Goal: Task Accomplishment & Management: Manage account settings

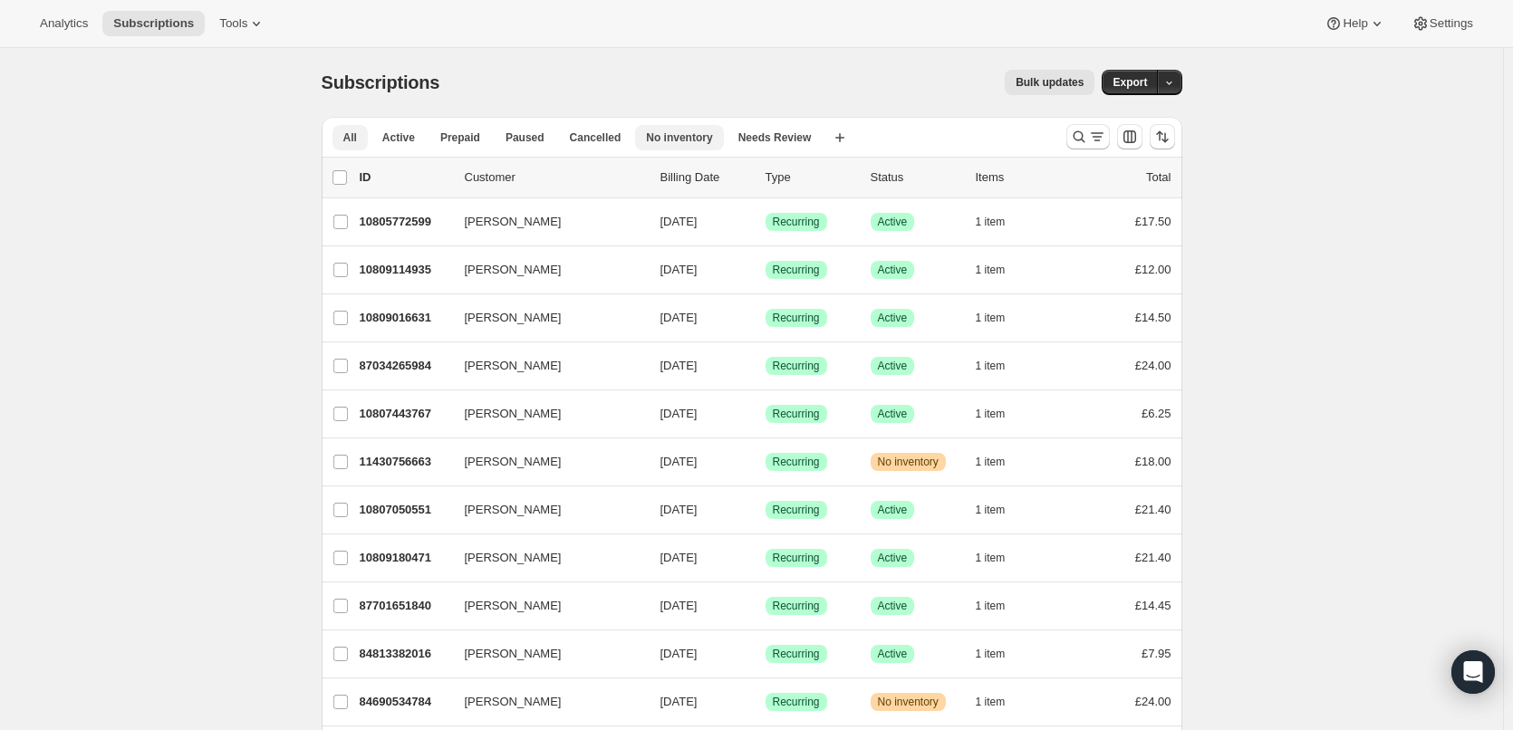
click at [653, 145] on button "No inventory" at bounding box center [679, 137] width 88 height 25
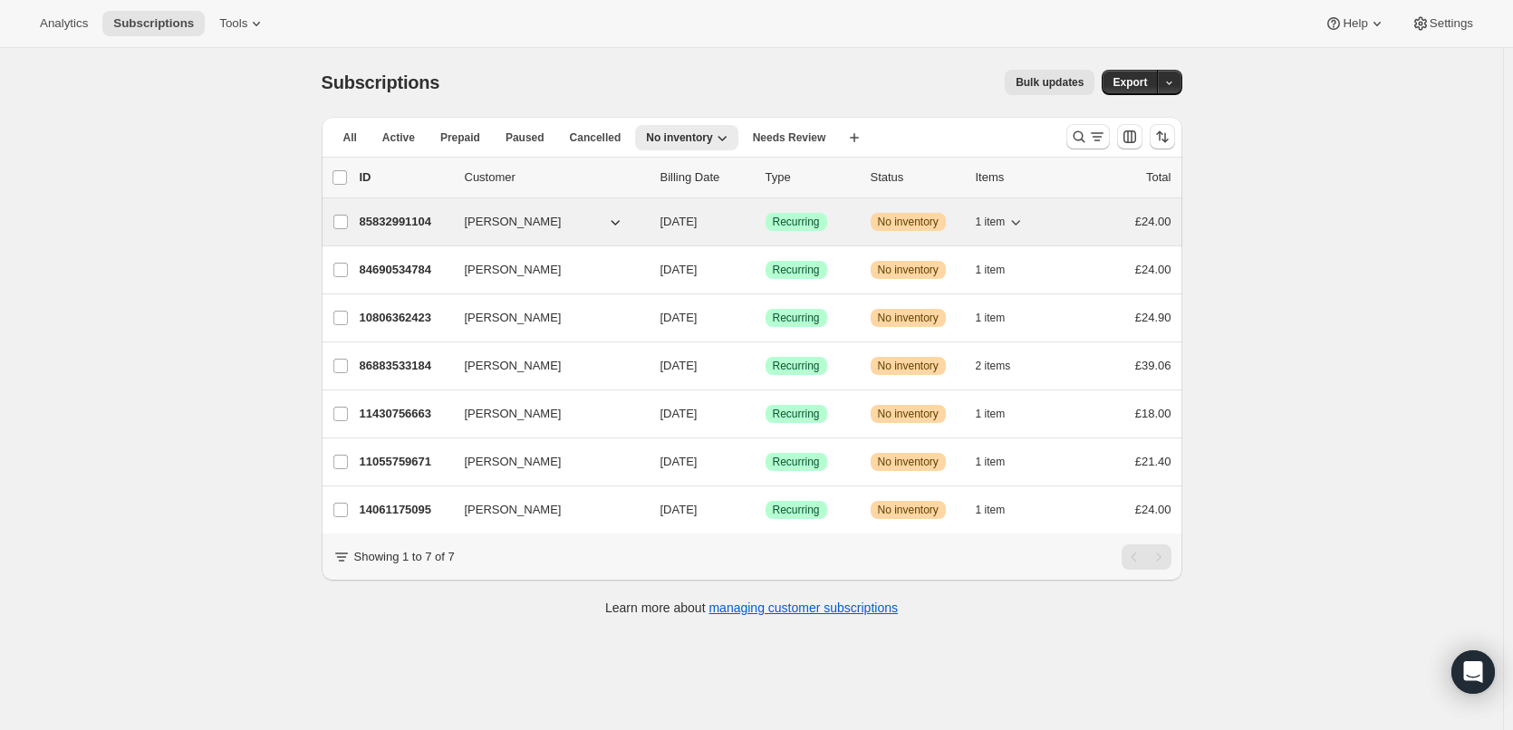
click at [1023, 219] on icon "button" at bounding box center [1015, 222] width 18 height 18
click at [389, 222] on p "85832991104" at bounding box center [405, 222] width 91 height 18
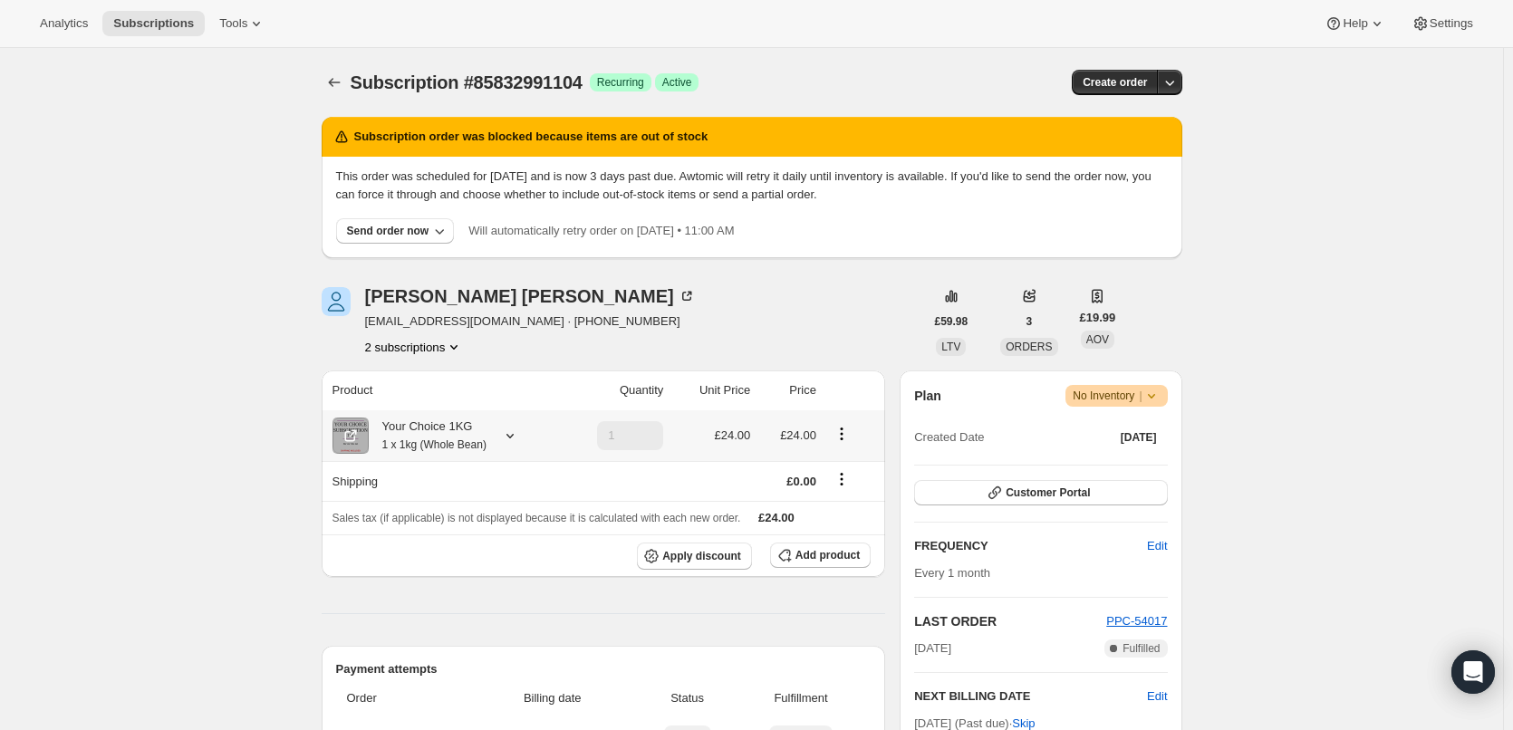
click at [425, 446] on small "1 x 1kg (Whole Bean)" at bounding box center [434, 444] width 104 height 13
click at [336, 83] on icon "Subscriptions" at bounding box center [334, 82] width 18 height 18
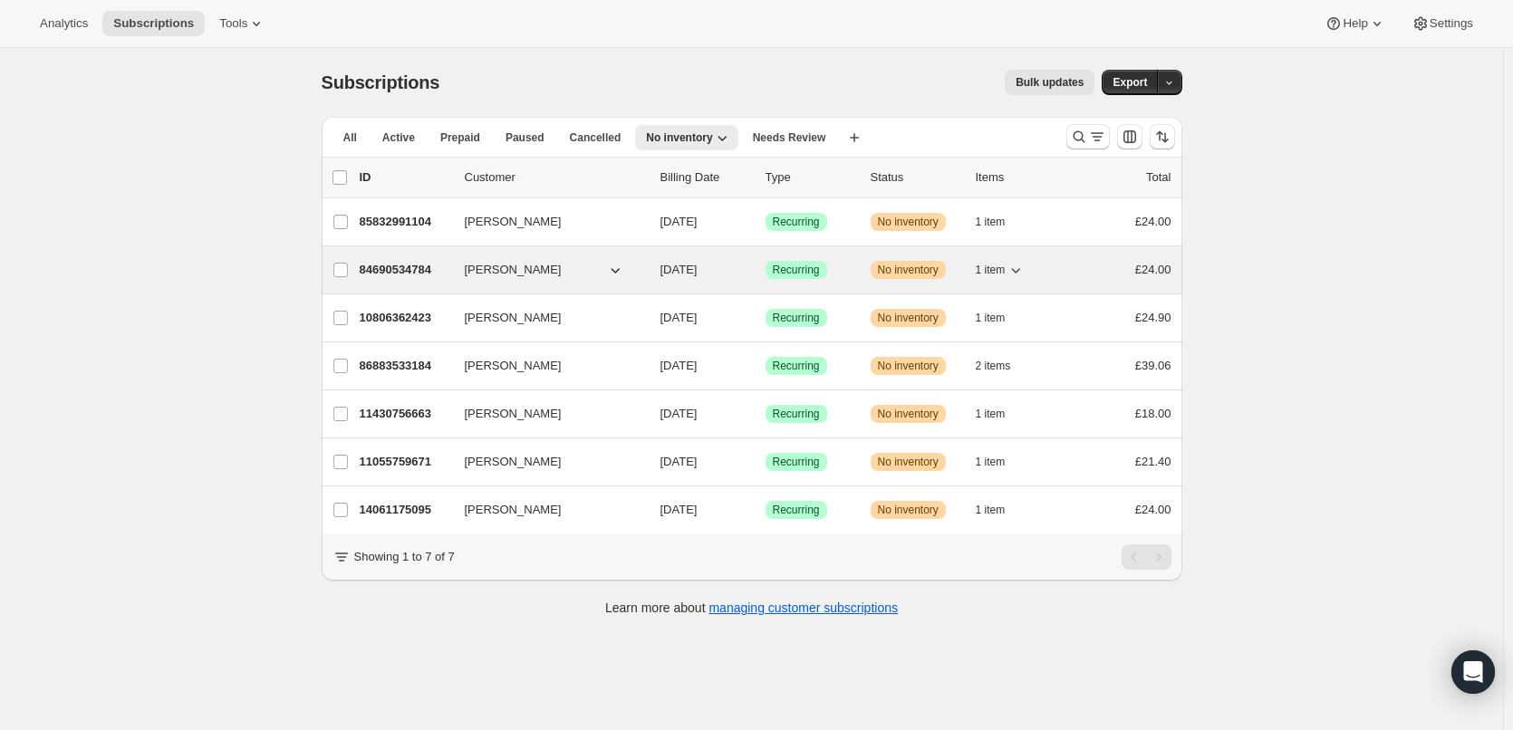
click at [392, 267] on p "84690534784" at bounding box center [405, 270] width 91 height 18
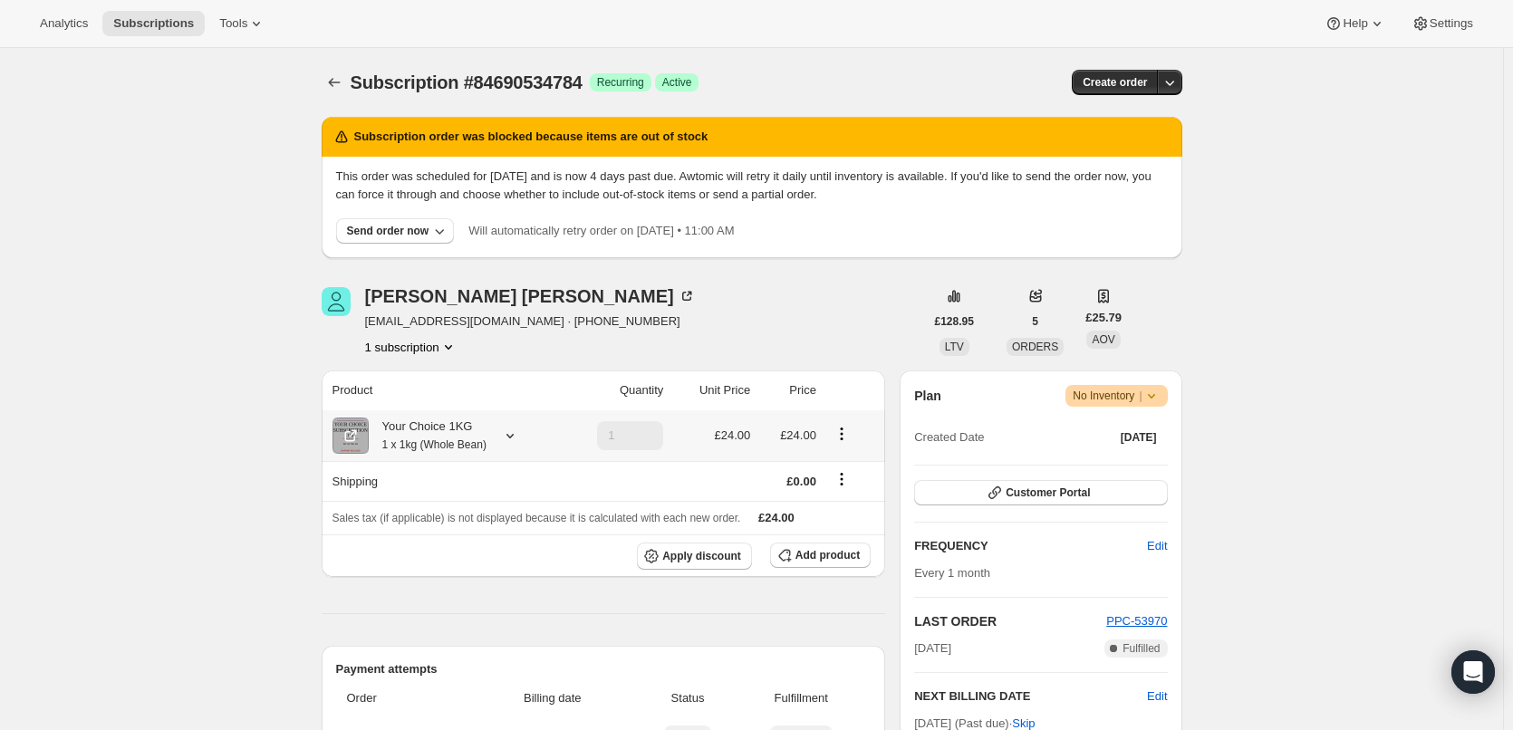
click at [417, 433] on div "Your Choice 1KG 1 x 1kg (Whole Bean)" at bounding box center [428, 436] width 118 height 36
click at [343, 75] on icon "Subscriptions" at bounding box center [334, 82] width 18 height 18
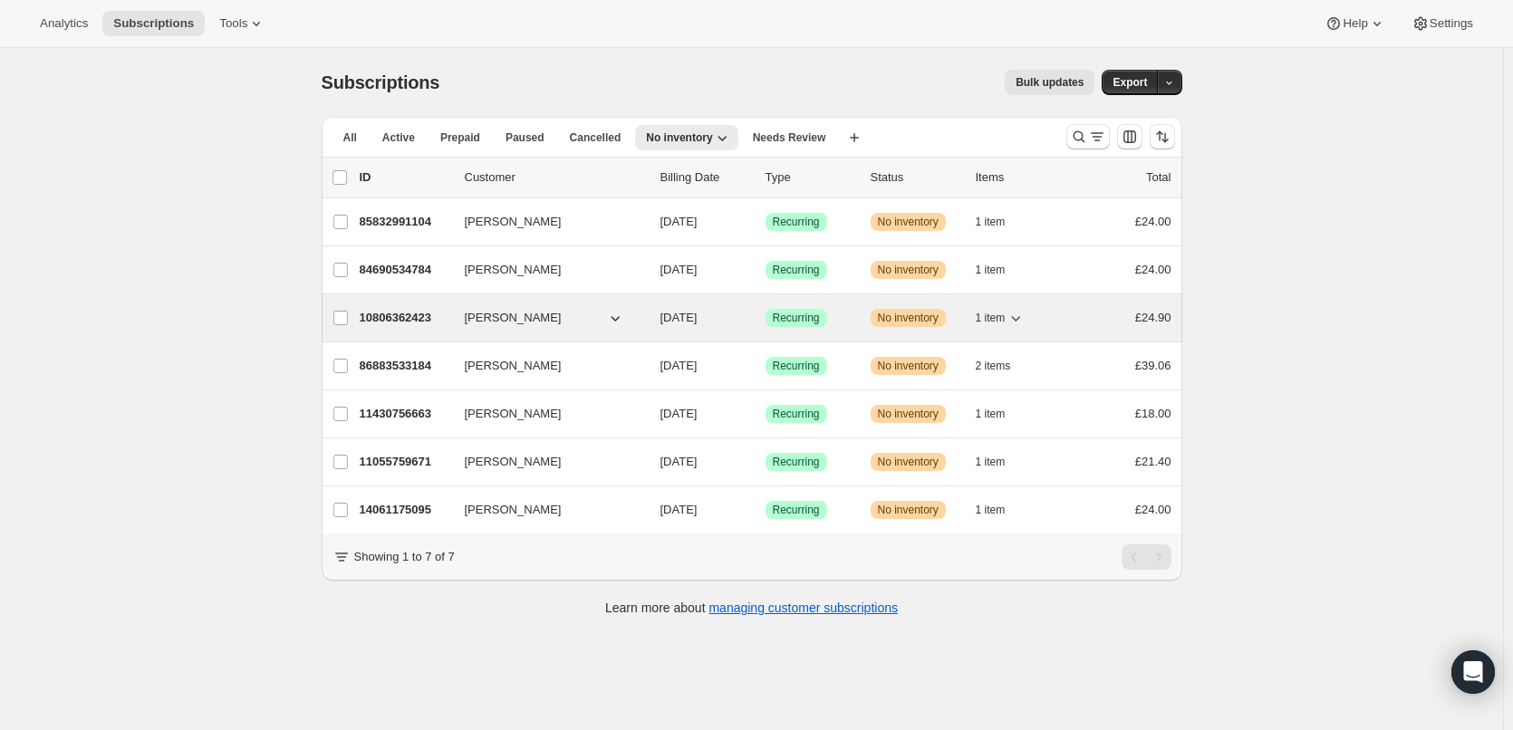
click at [409, 322] on p "10806362423" at bounding box center [405, 318] width 91 height 18
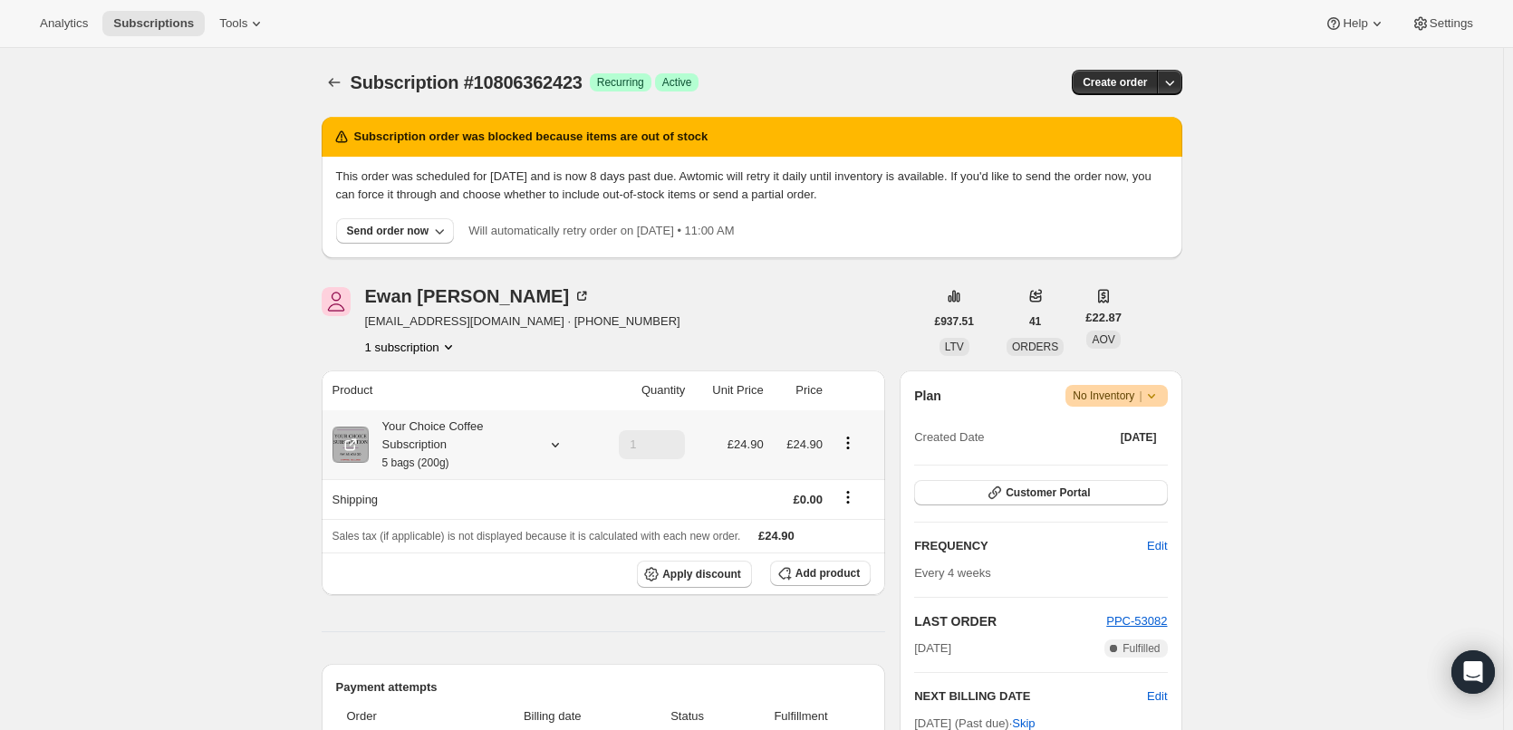
click at [460, 420] on div "Your Choice Coffee Subscription 5 bags (200g)" at bounding box center [450, 445] width 163 height 54
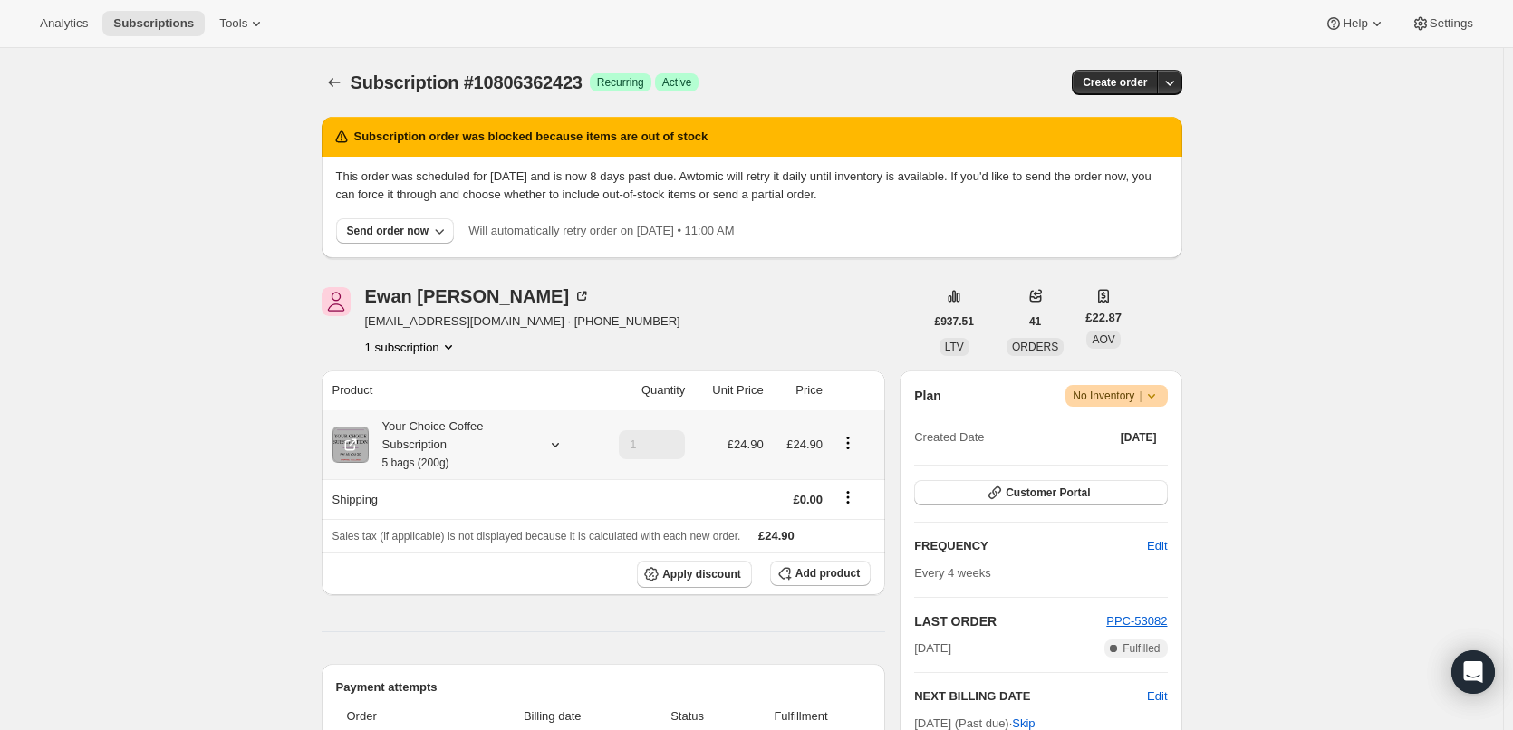
click at [404, 436] on div "Your Choice Coffee Subscription 5 bags (200g)" at bounding box center [450, 445] width 163 height 54
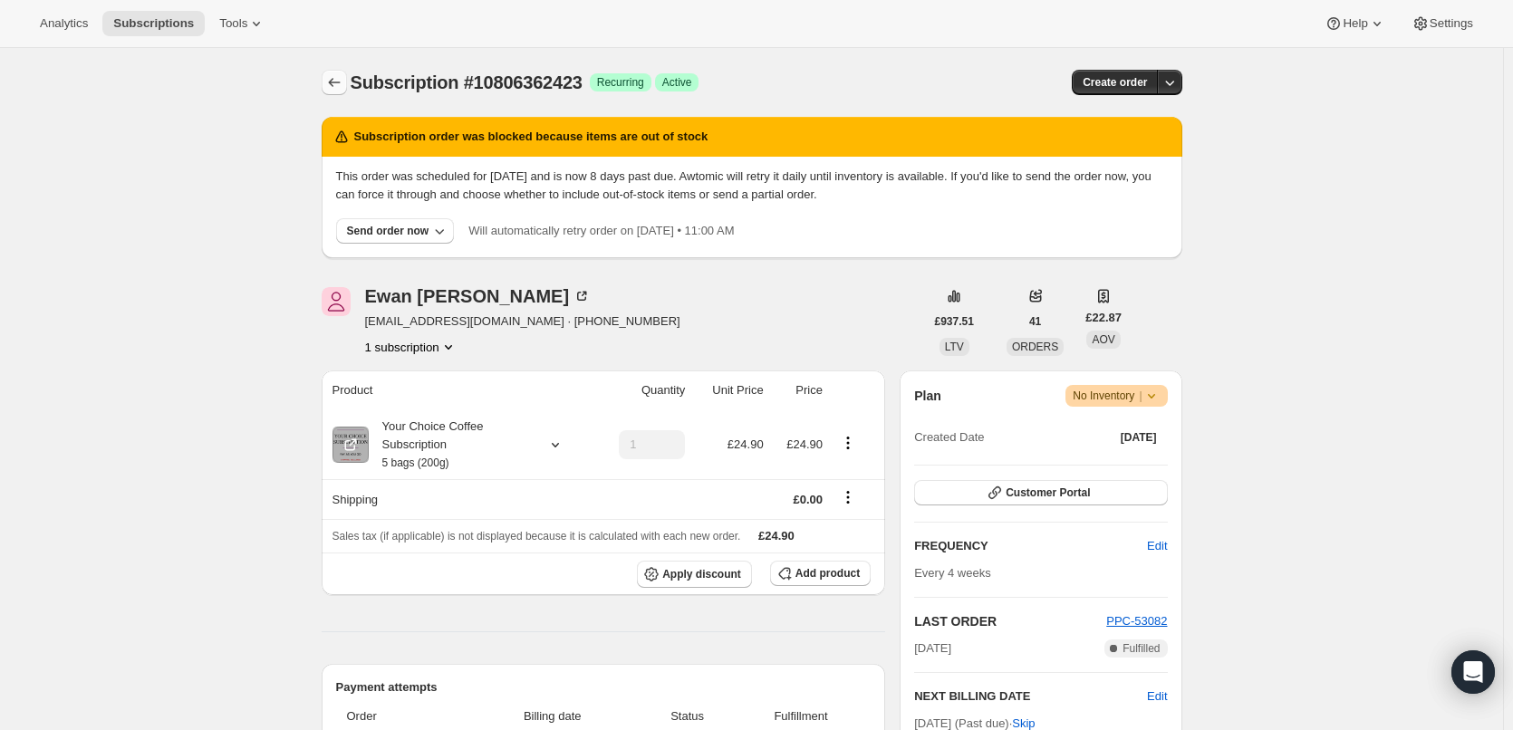
click at [342, 88] on icon "Subscriptions" at bounding box center [334, 82] width 18 height 18
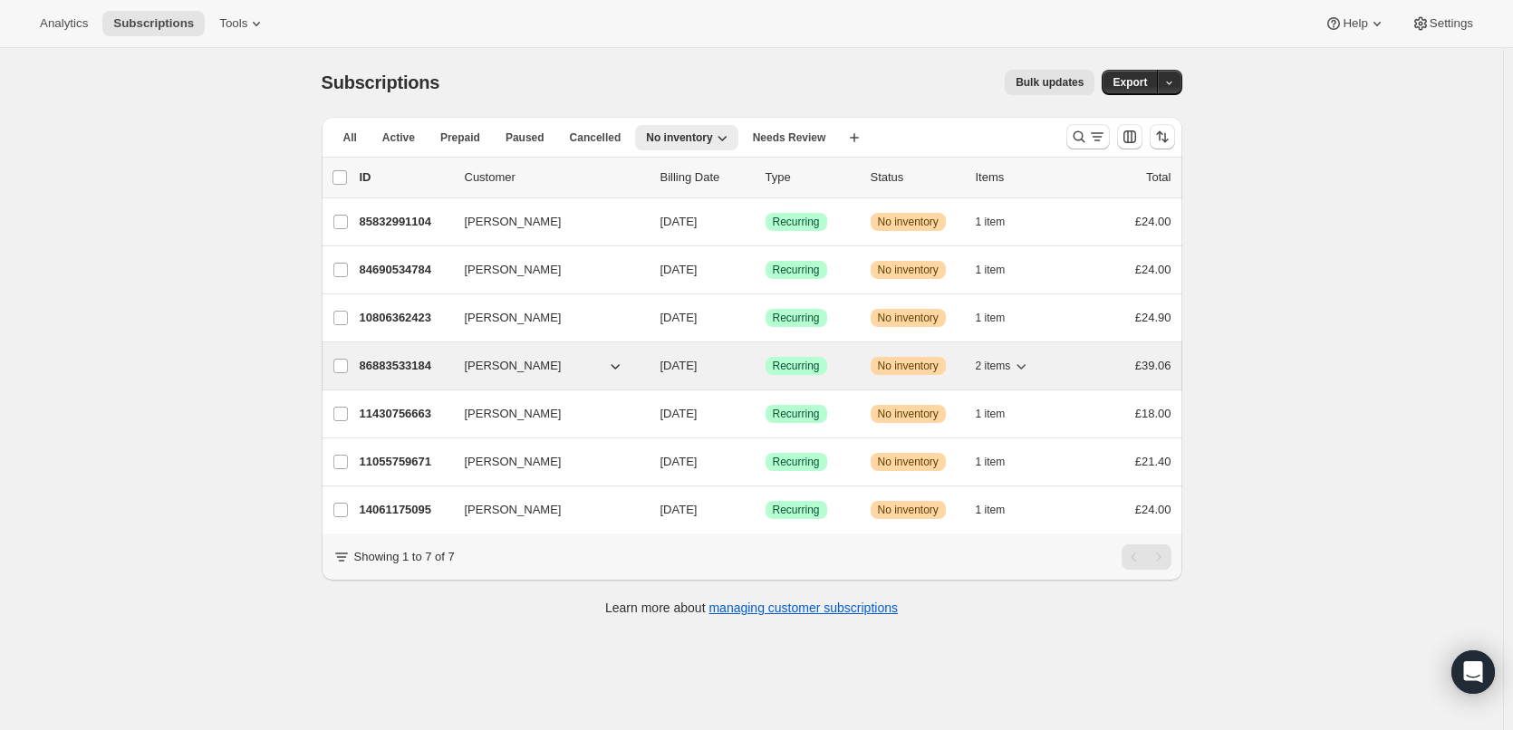
click at [409, 367] on p "86883533184" at bounding box center [405, 366] width 91 height 18
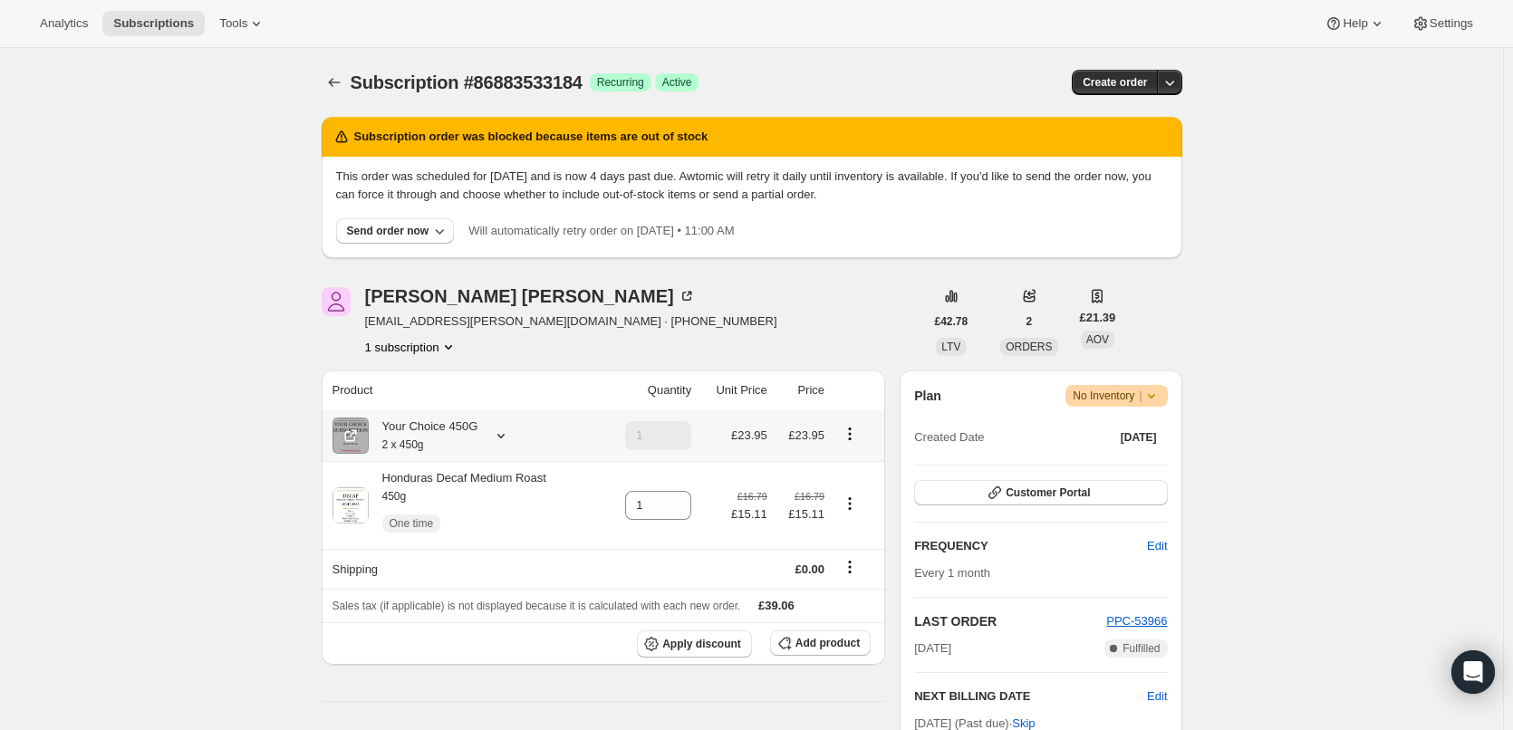
click at [446, 428] on div "Your Choice 450G 2 x 450g" at bounding box center [424, 436] width 110 height 36
click at [337, 88] on icon "Subscriptions" at bounding box center [334, 82] width 18 height 18
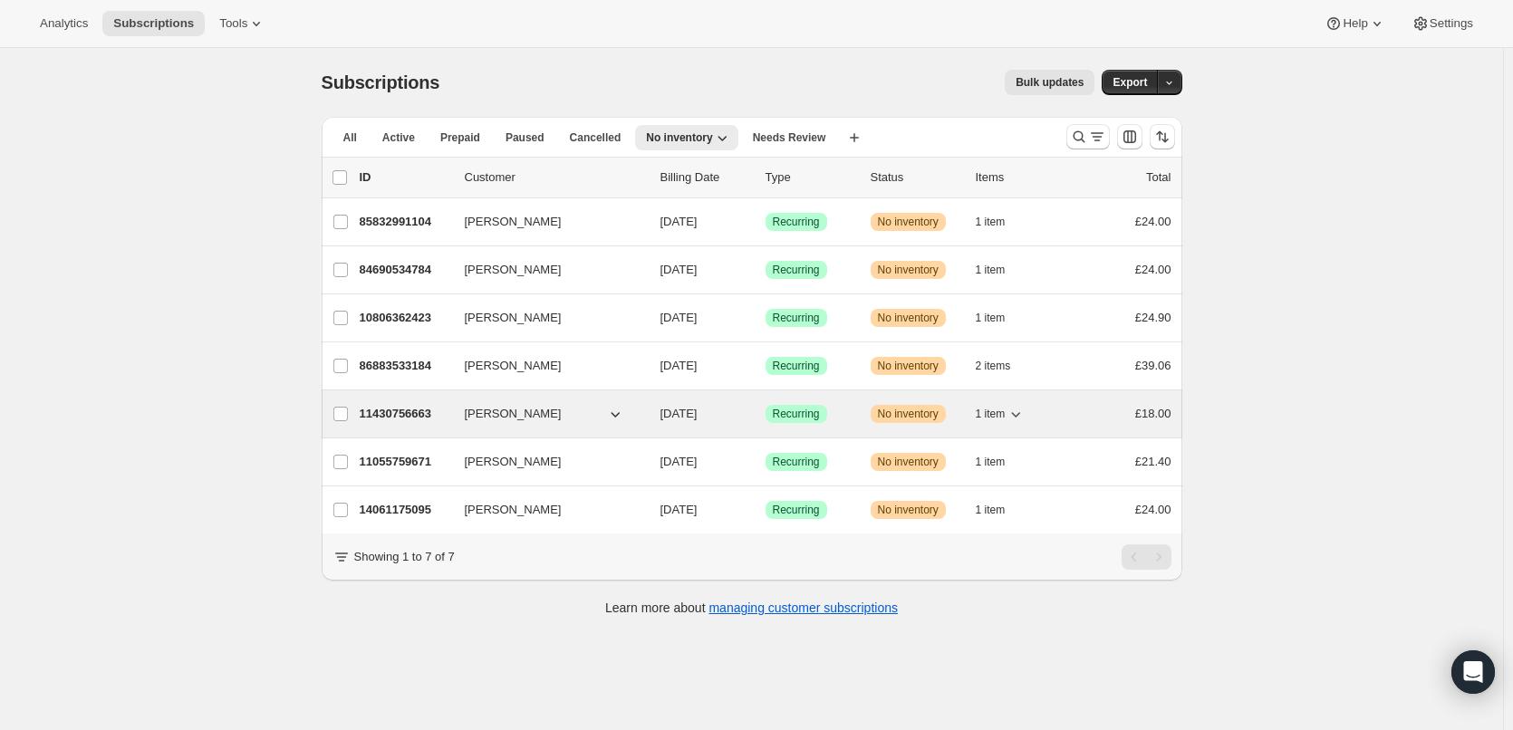
click at [370, 418] on p "11430756663" at bounding box center [405, 414] width 91 height 18
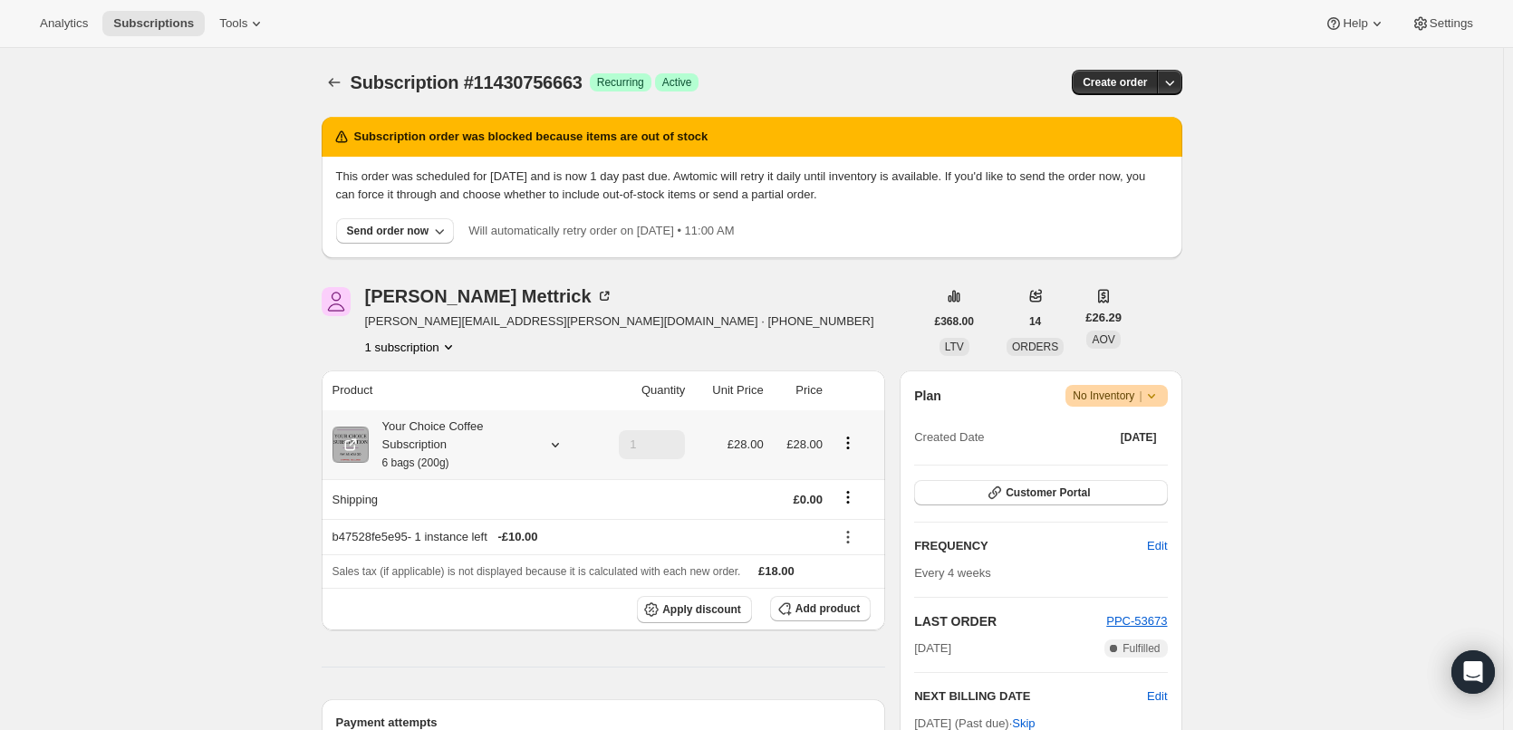
click at [428, 420] on div "Your Choice Coffee Subscription 6 bags (200g)" at bounding box center [450, 445] width 163 height 54
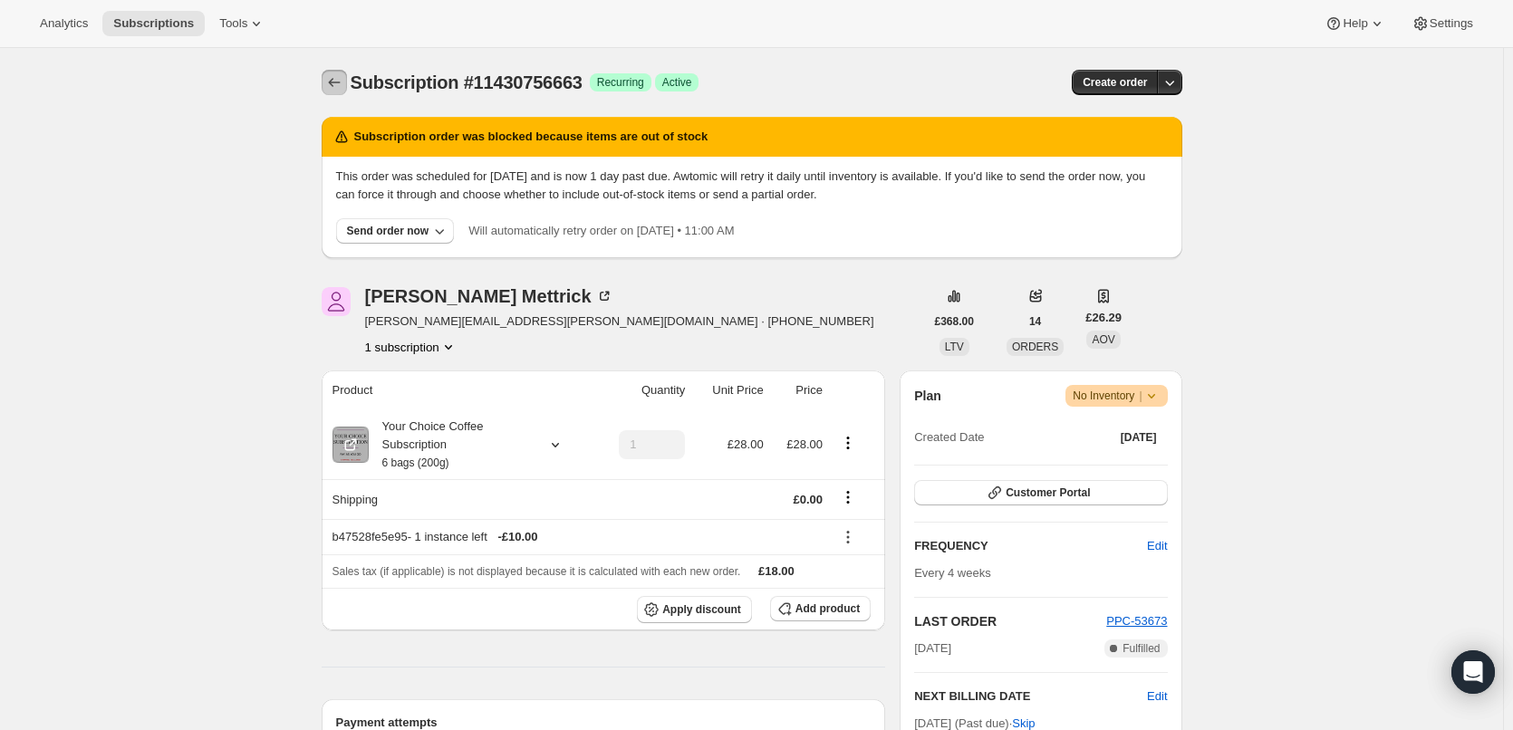
click at [336, 87] on icon "Subscriptions" at bounding box center [334, 82] width 18 height 18
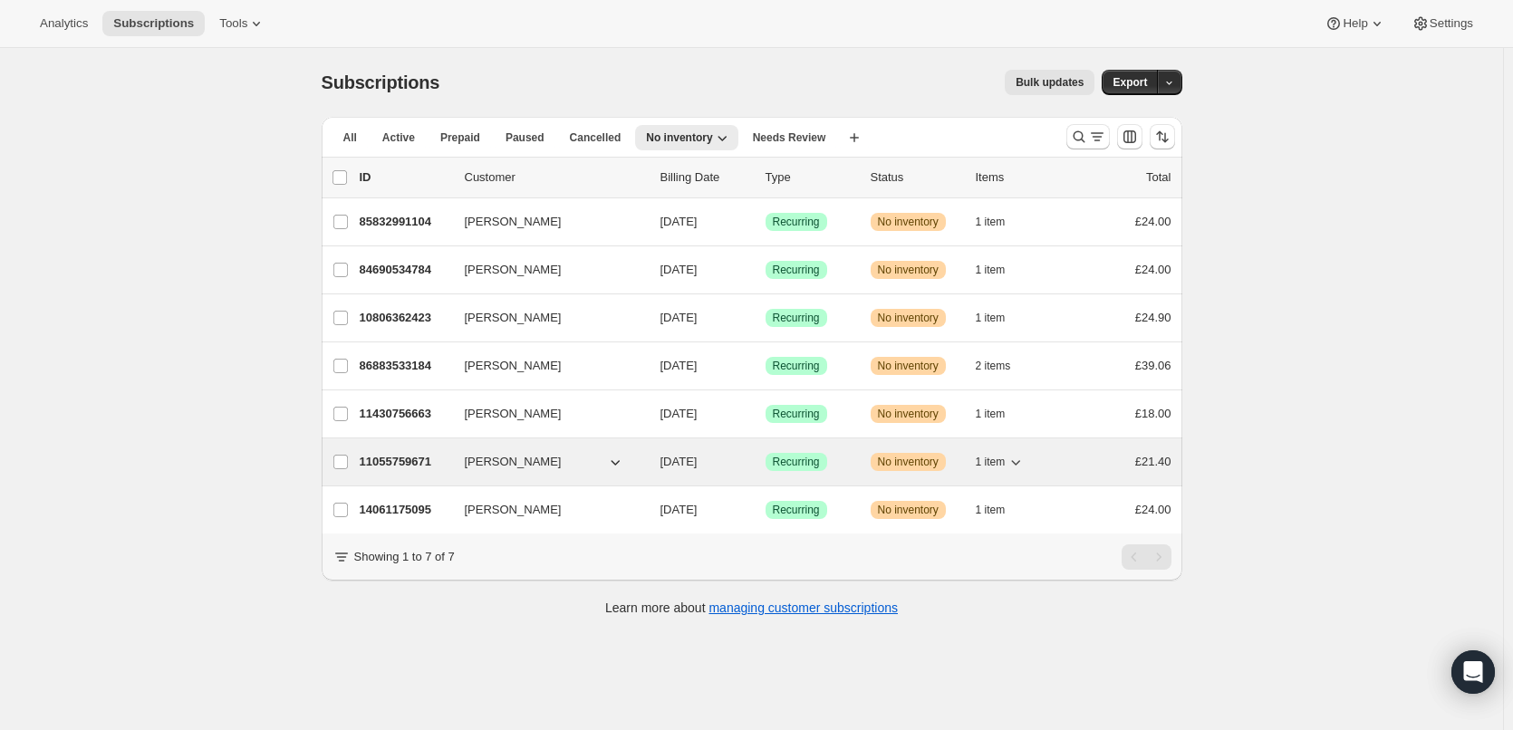
click at [384, 454] on p "11055759671" at bounding box center [405, 462] width 91 height 18
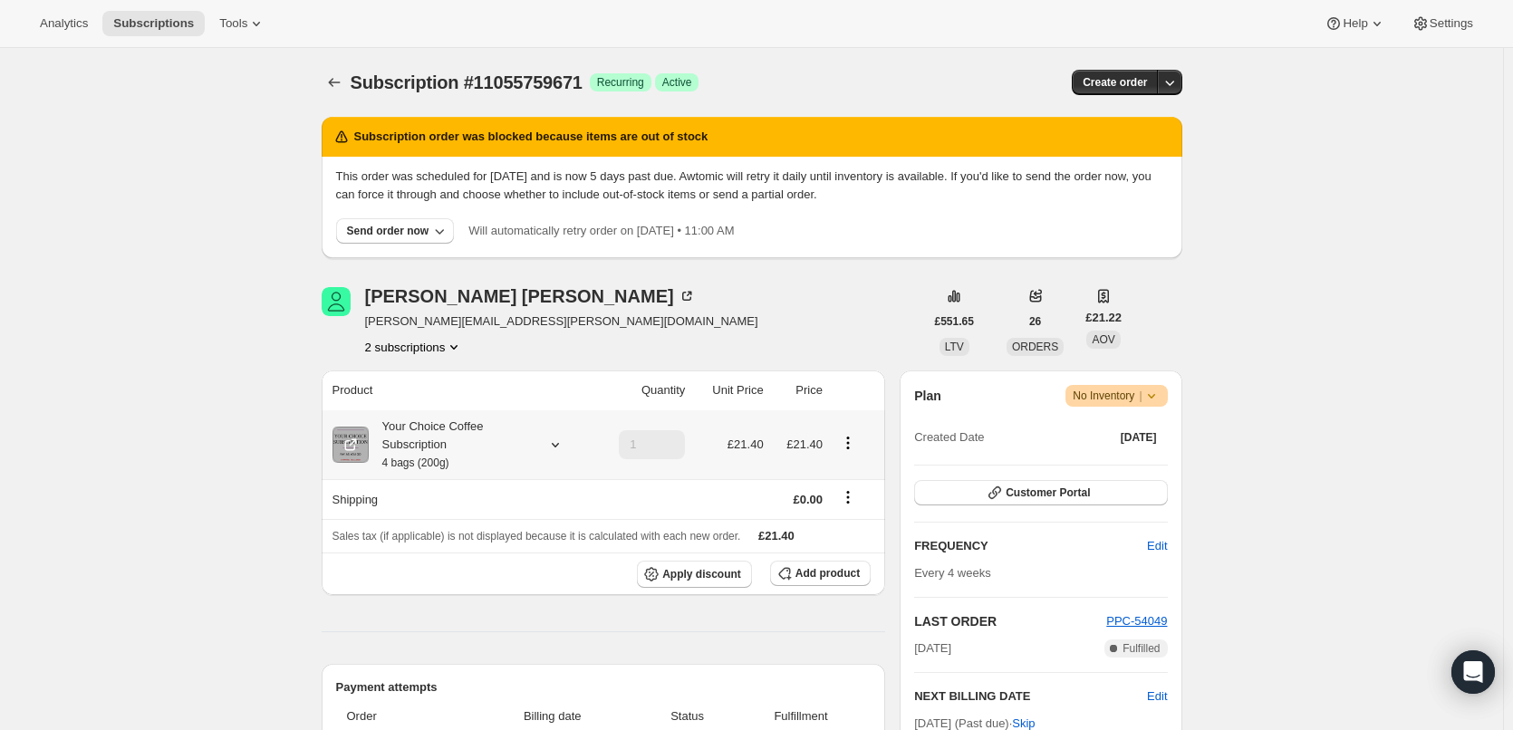
click at [409, 438] on div "Your Choice Coffee Subscription 4 bags (200g)" at bounding box center [450, 445] width 163 height 54
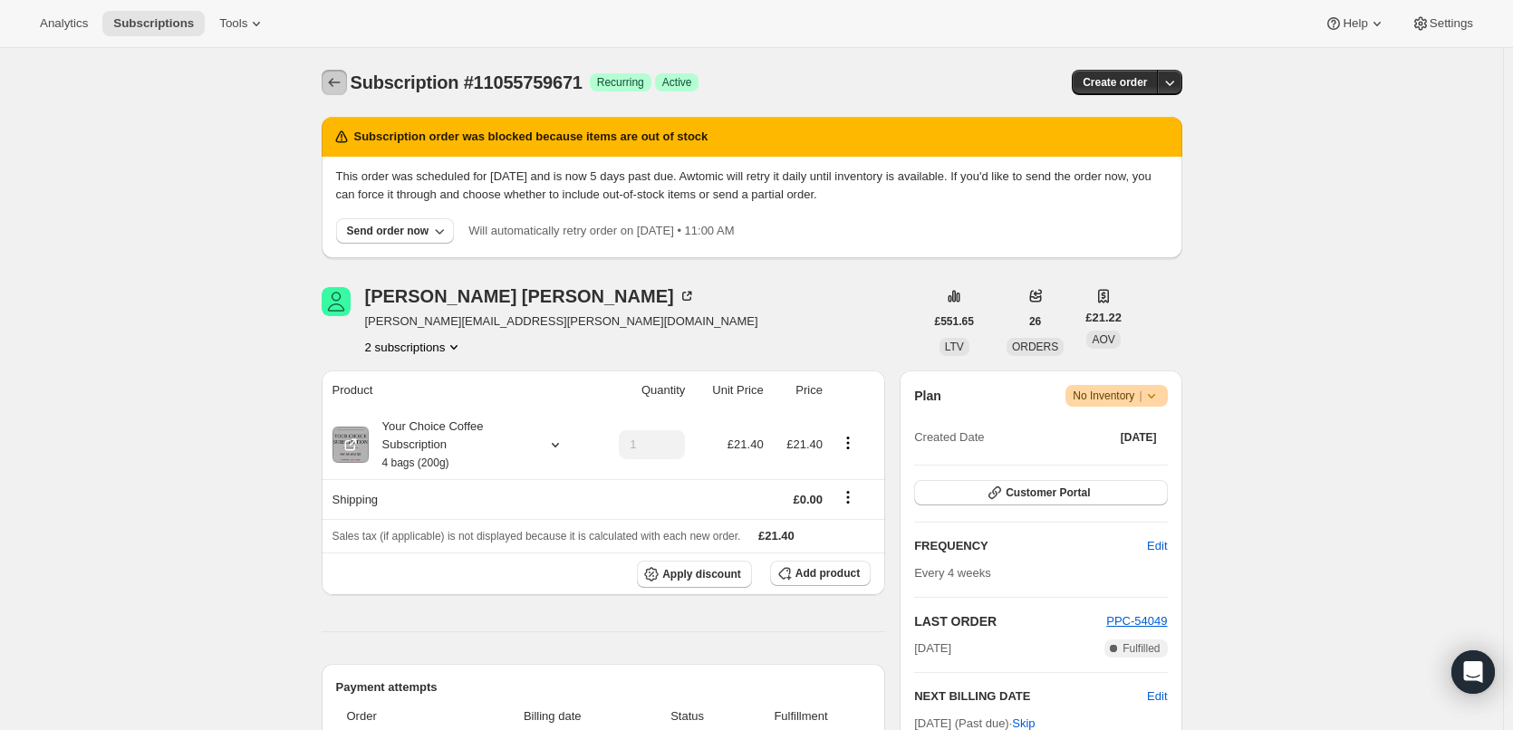
click at [334, 77] on icon "Subscriptions" at bounding box center [334, 82] width 18 height 18
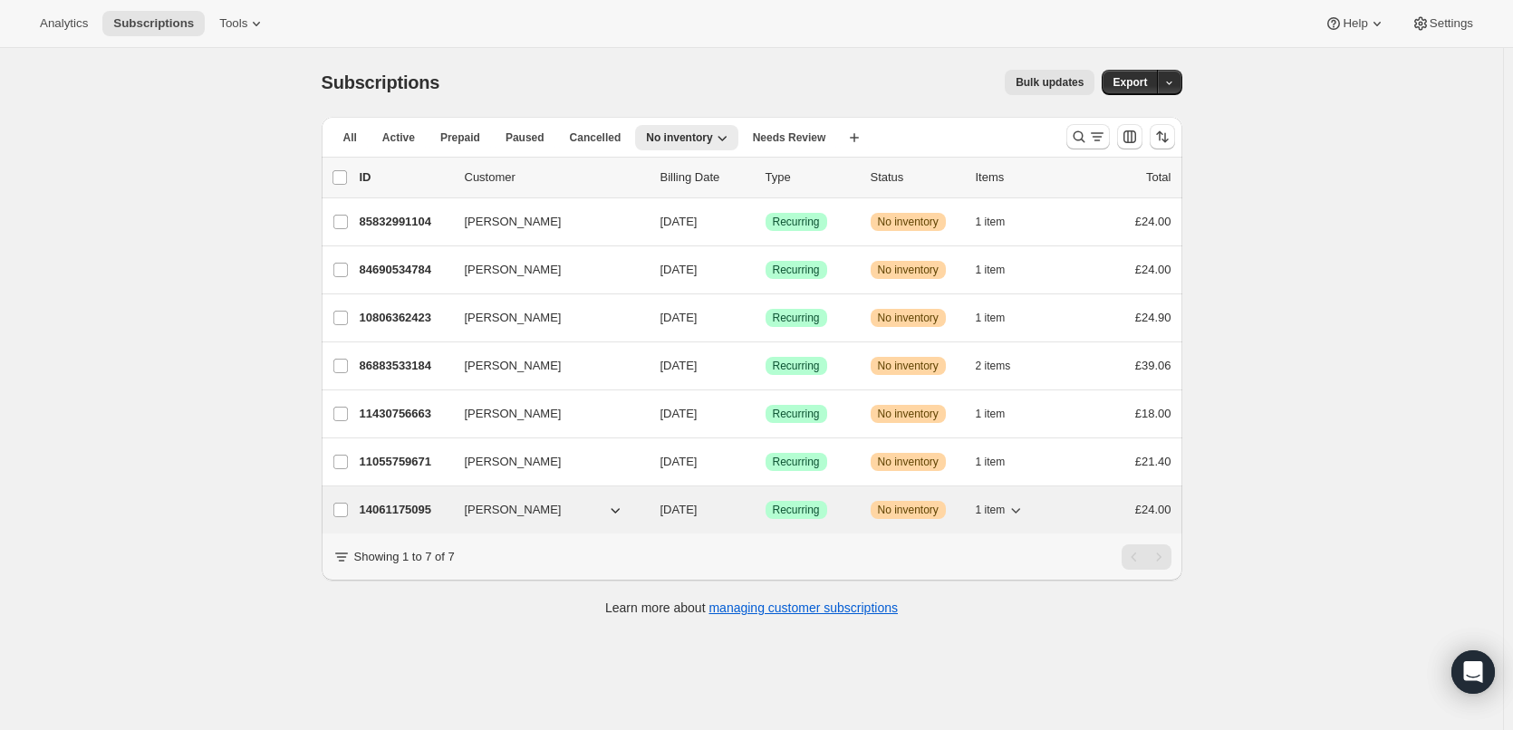
click at [389, 504] on p "14061175095" at bounding box center [405, 510] width 91 height 18
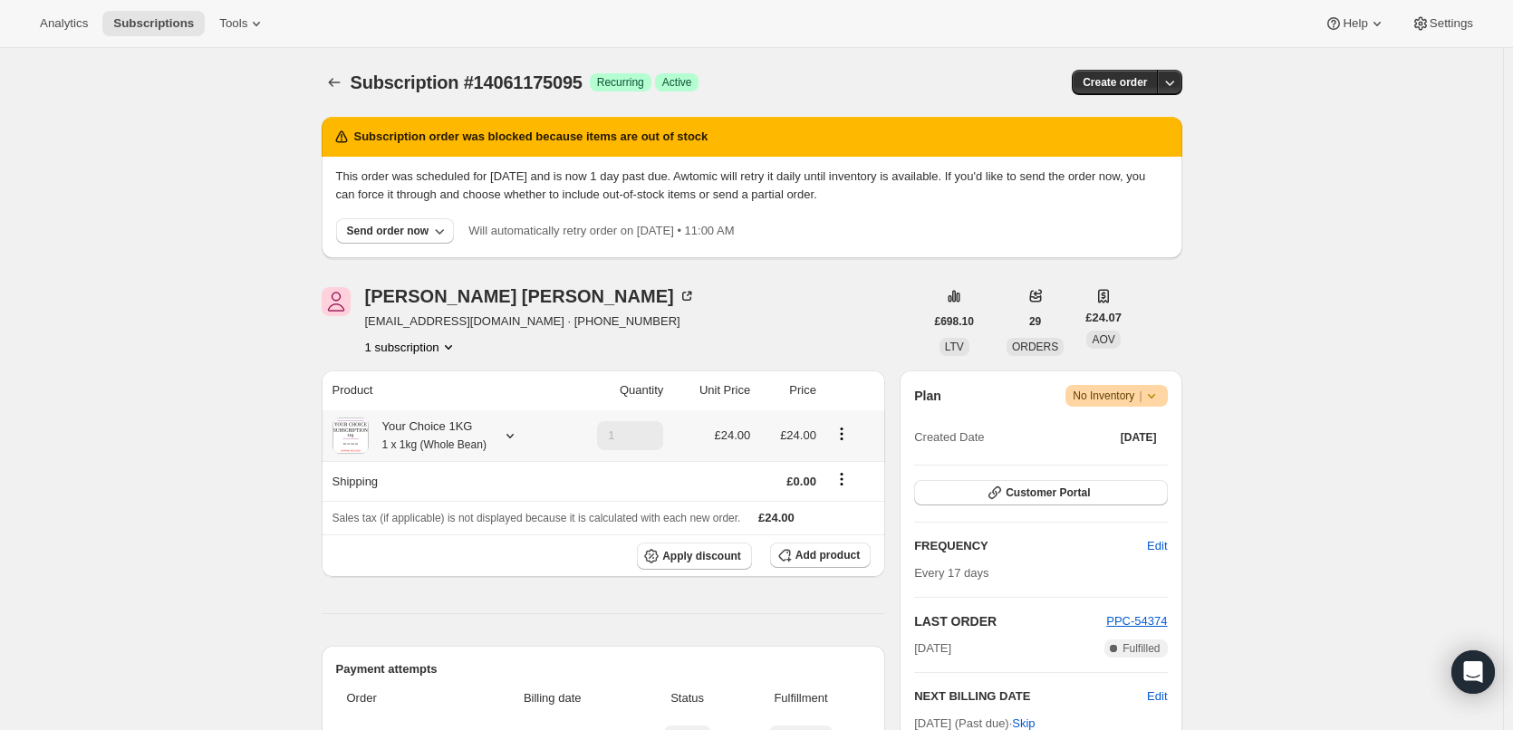
click at [472, 432] on div "Your Choice 1KG 1 x 1kg (Whole Bean)" at bounding box center [428, 436] width 118 height 36
click at [343, 85] on icon "Subscriptions" at bounding box center [334, 82] width 18 height 18
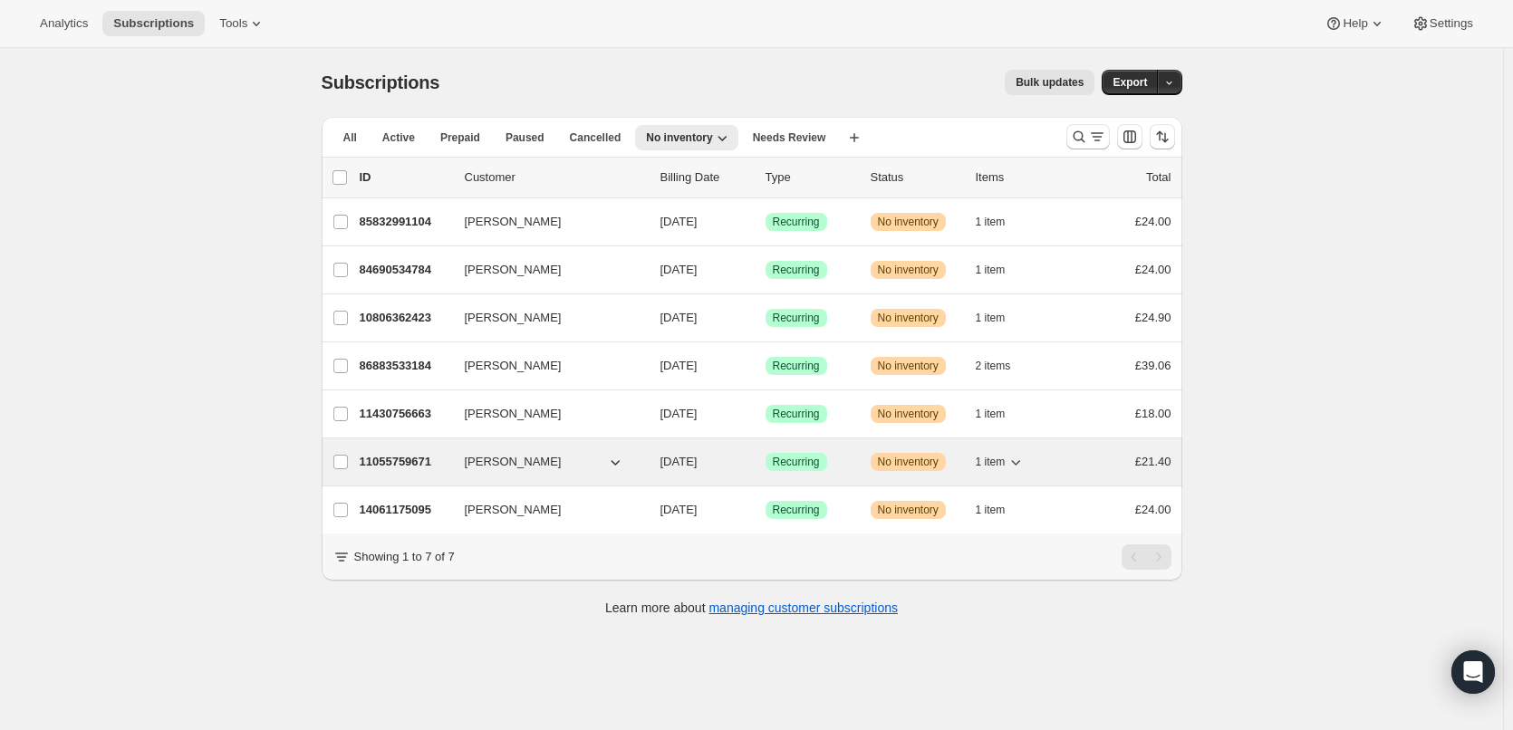
click at [417, 463] on p "11055759671" at bounding box center [405, 462] width 91 height 18
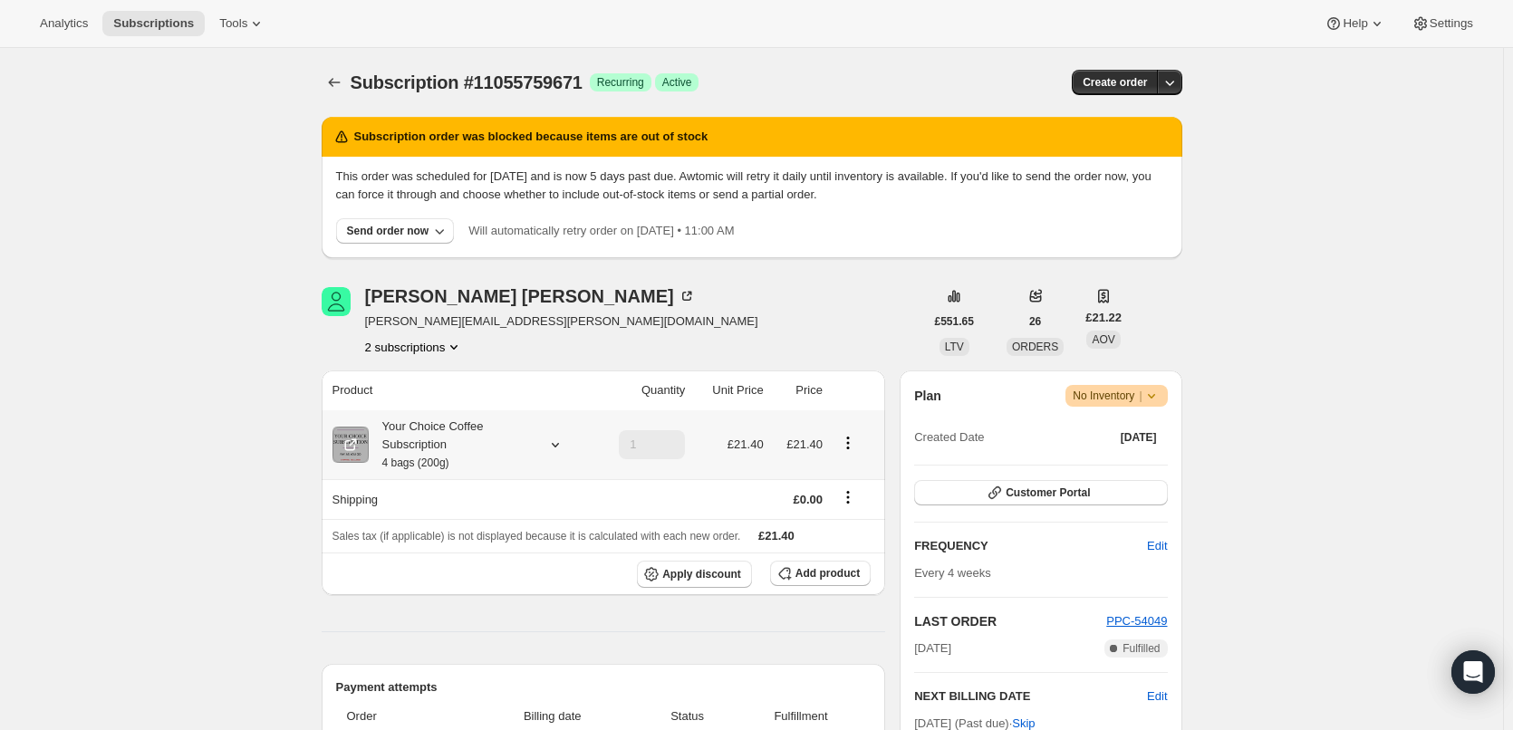
click at [404, 429] on div "Your Choice Coffee Subscription 4 bags (200g)" at bounding box center [450, 445] width 163 height 54
